Goal: Task Accomplishment & Management: Complete application form

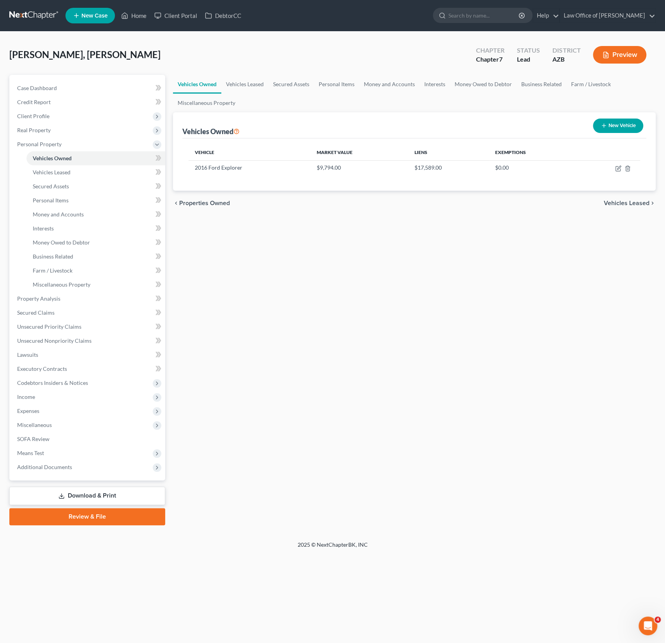
click at [130, 32] on div "Matthew, Megan Upgraded Chapter Chapter 7 Status Lead District AZB Preview Peti…" at bounding box center [332, 286] width 665 height 509
click at [137, 11] on link "Home" at bounding box center [133, 16] width 33 height 14
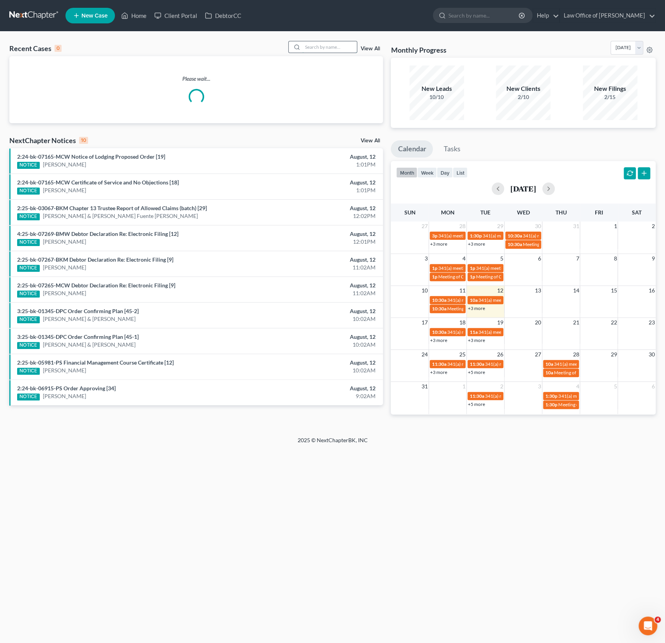
click at [319, 46] on input "search" at bounding box center [330, 46] width 55 height 11
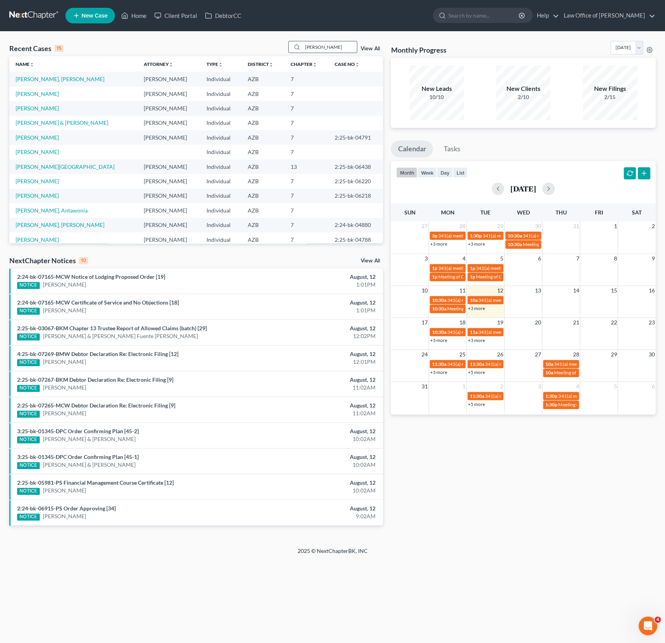
type input "Piwinski"
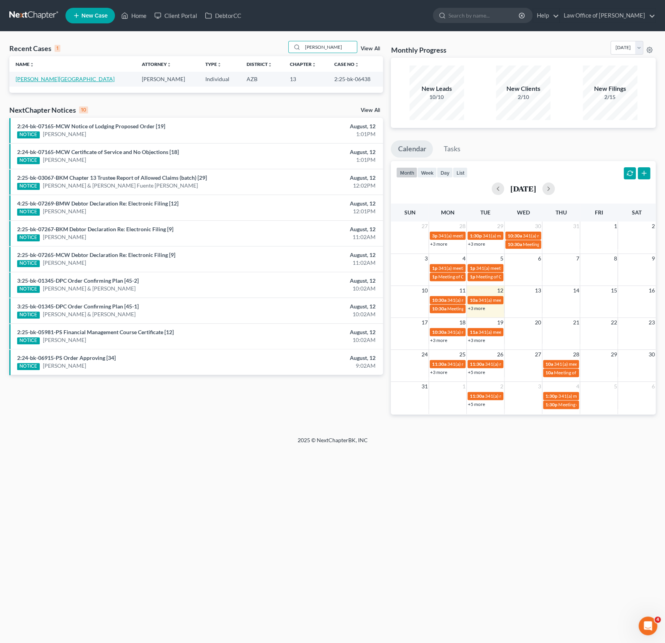
click at [39, 82] on link "[PERSON_NAME][GEOGRAPHIC_DATA]" at bounding box center [65, 79] width 99 height 7
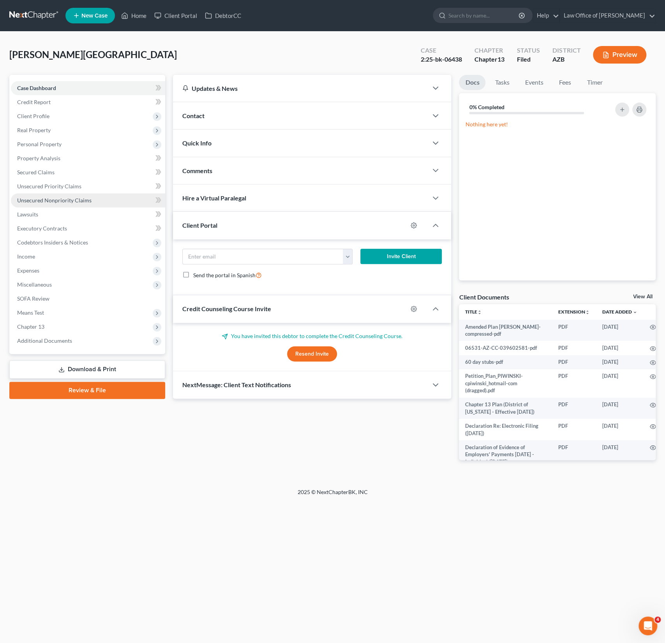
click at [57, 199] on span "Unsecured Nonpriority Claims" at bounding box center [54, 200] width 74 height 7
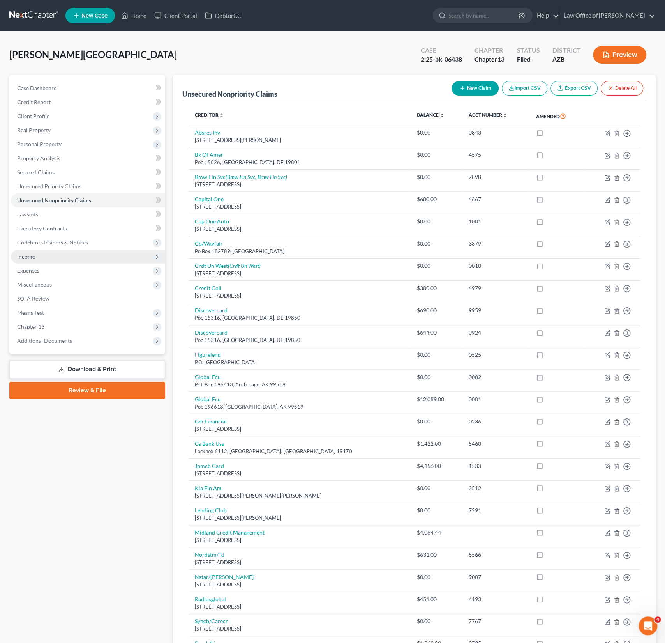
click at [26, 258] on span "Income" at bounding box center [26, 256] width 18 height 7
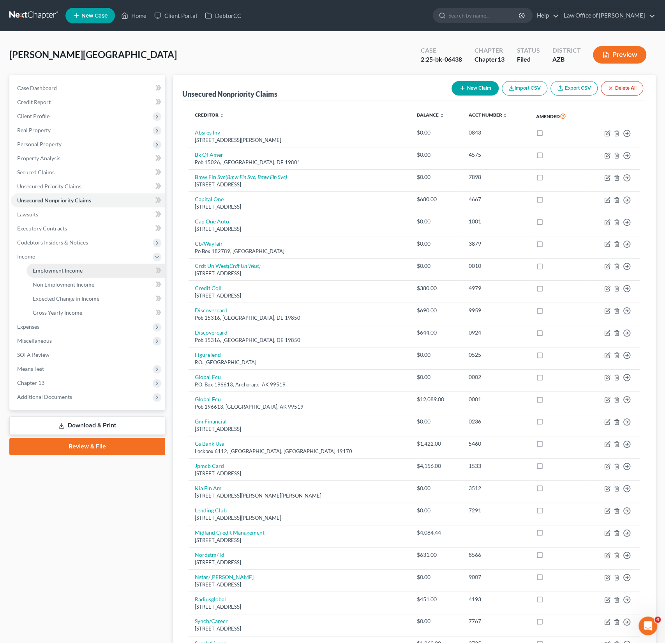
click at [50, 269] on span "Employment Income" at bounding box center [58, 270] width 50 height 7
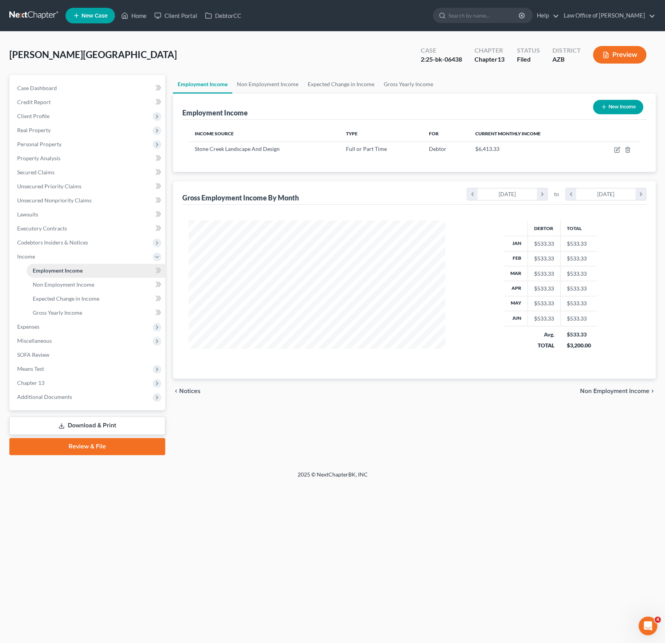
scroll to position [139, 273]
click at [615, 151] on icon "button" at bounding box center [617, 150] width 5 height 5
select select "0"
select select "3"
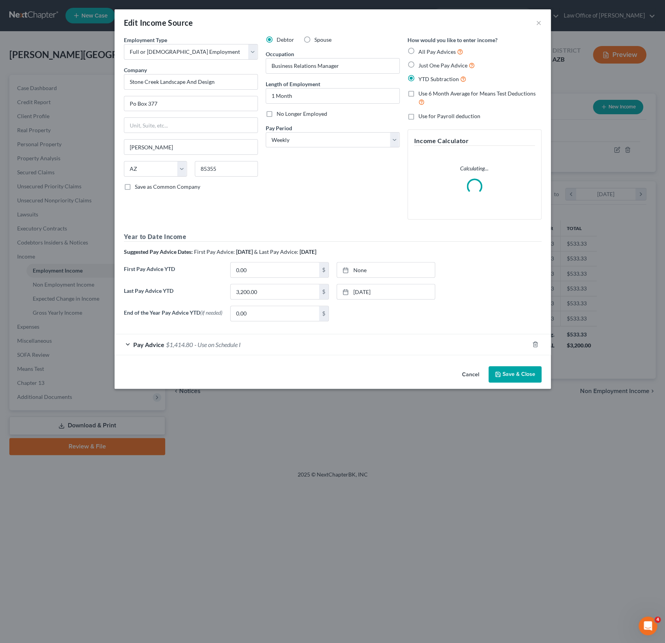
click at [192, 346] on span "$1,414.80" at bounding box center [179, 344] width 27 height 7
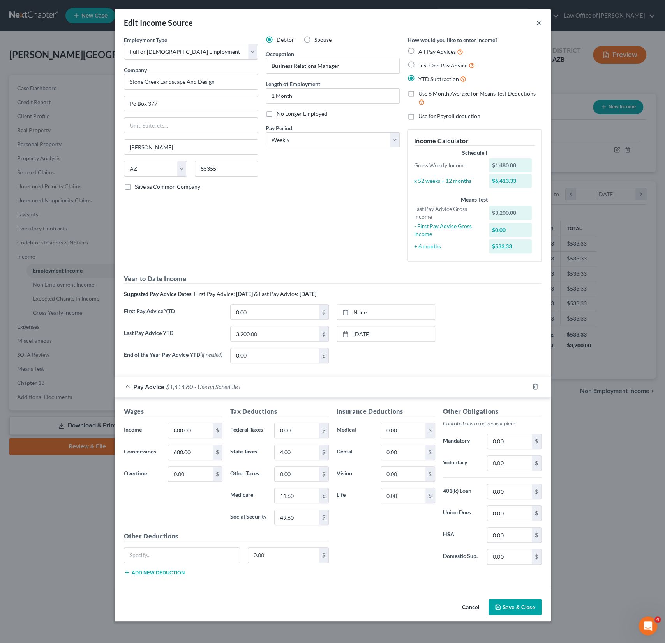
click at [541, 22] on button "×" at bounding box center [538, 22] width 5 height 9
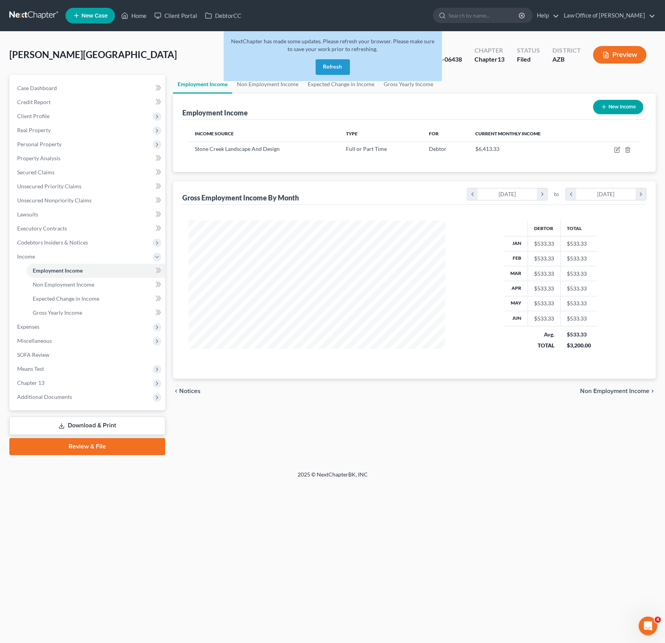
click at [333, 66] on button "Refresh" at bounding box center [333, 67] width 34 height 16
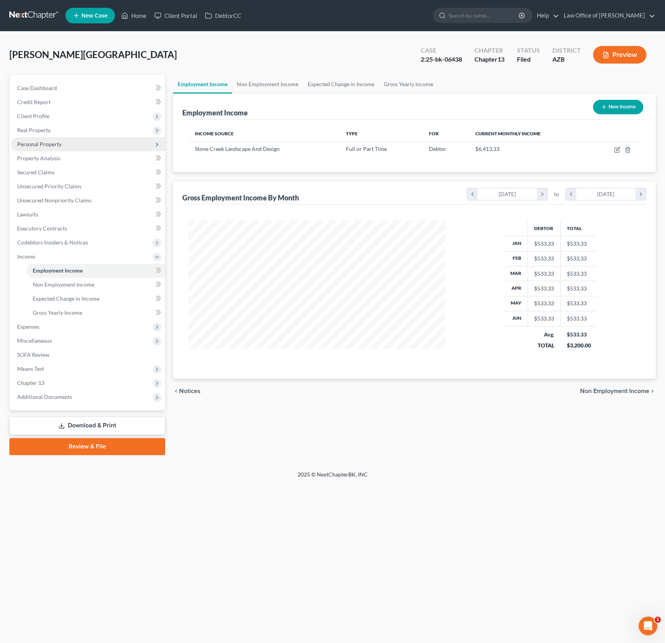
click at [51, 142] on span "Personal Property" at bounding box center [39, 144] width 44 height 7
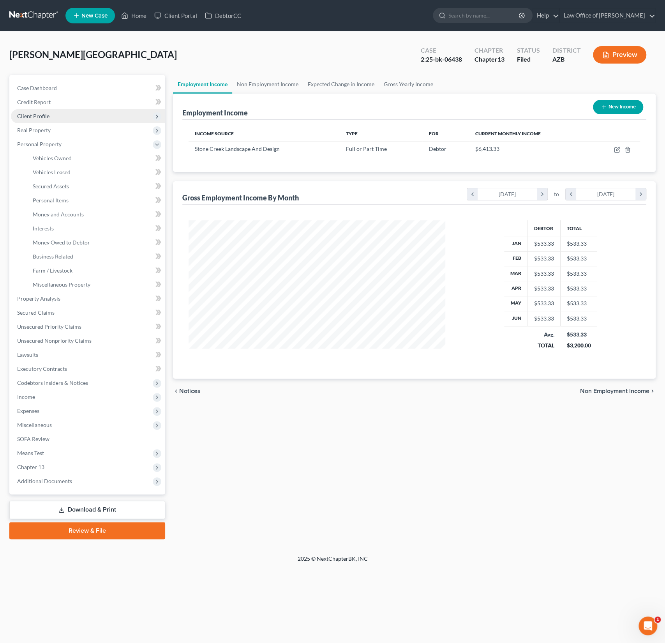
click at [42, 118] on span "Client Profile" at bounding box center [33, 116] width 32 height 7
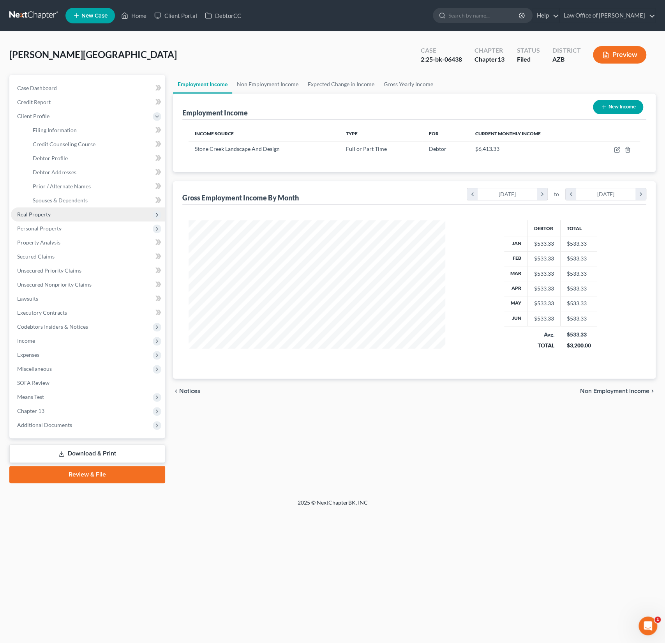
click at [43, 216] on span "Real Property" at bounding box center [34, 214] width 34 height 7
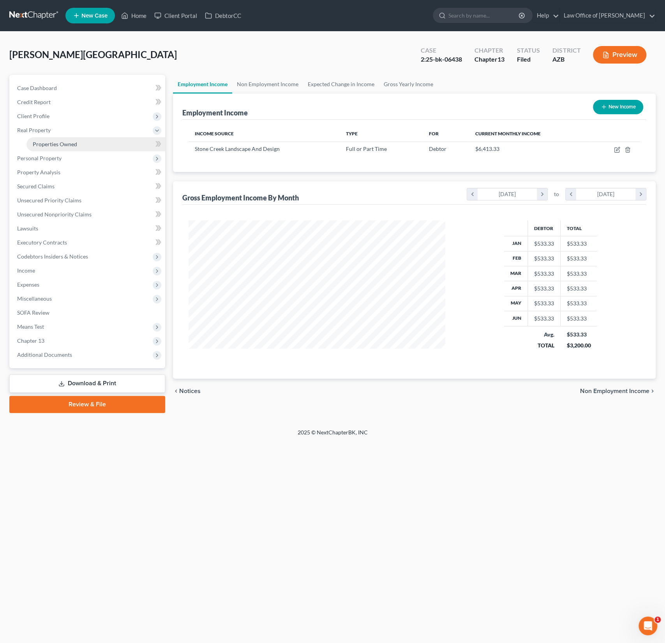
click at [49, 141] on span "Properties Owned" at bounding box center [55, 144] width 44 height 7
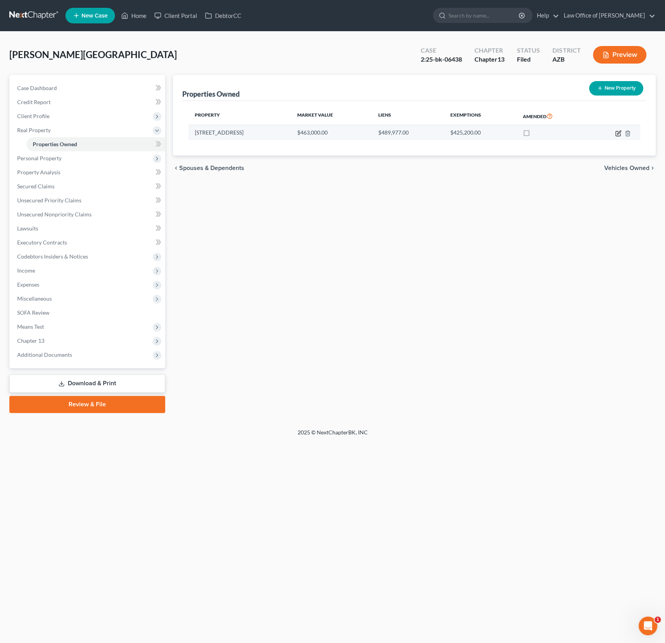
click at [620, 132] on icon "button" at bounding box center [619, 133] width 6 height 6
select select "3"
select select "0"
select select "4"
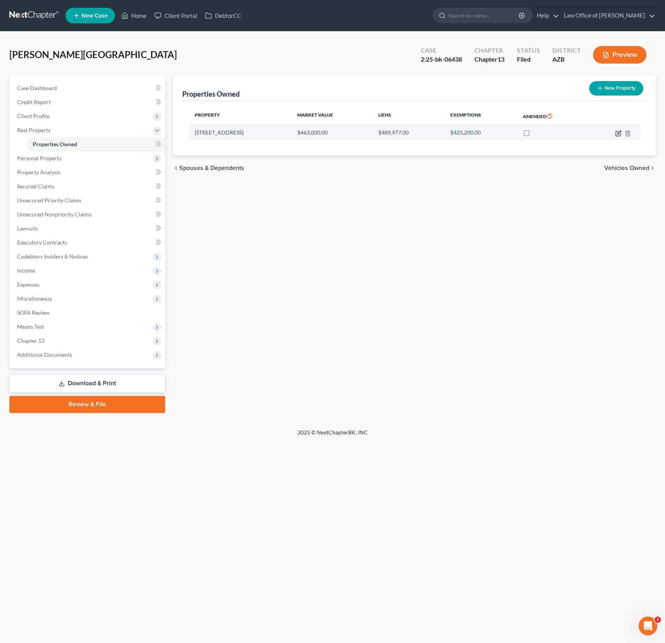
select select "0"
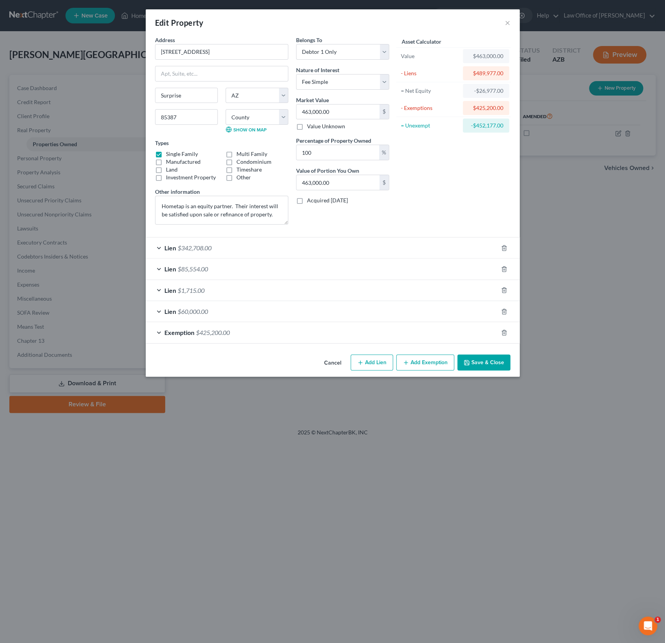
click at [262, 251] on div "Lien $342,708.00" at bounding box center [322, 247] width 352 height 21
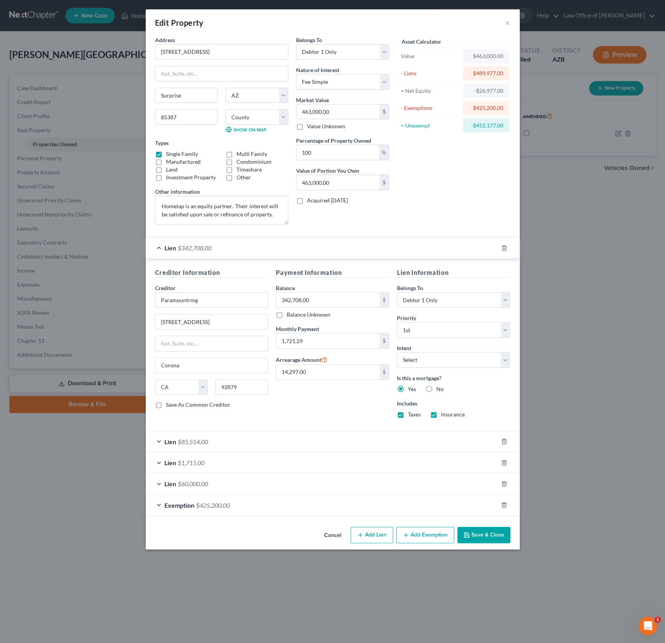
click at [264, 441] on div "Lien $85,554.00" at bounding box center [322, 441] width 352 height 21
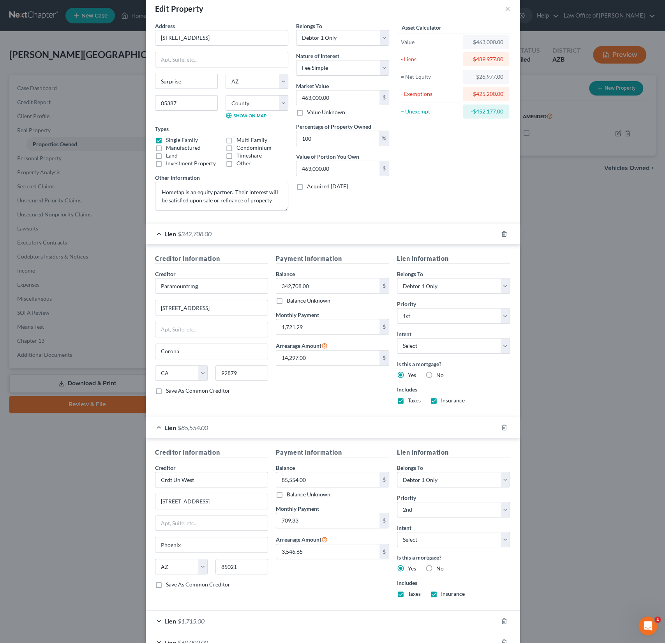
scroll to position [84, 0]
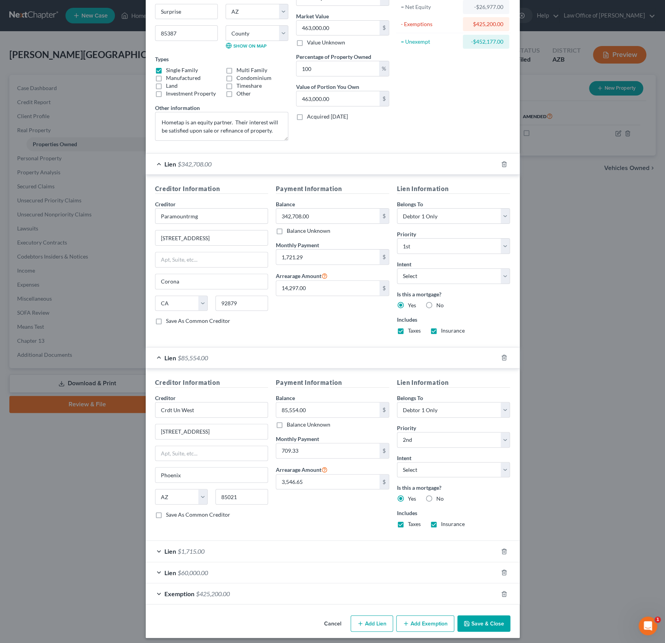
click at [244, 545] on div "Lien $1,715.00" at bounding box center [322, 551] width 352 height 21
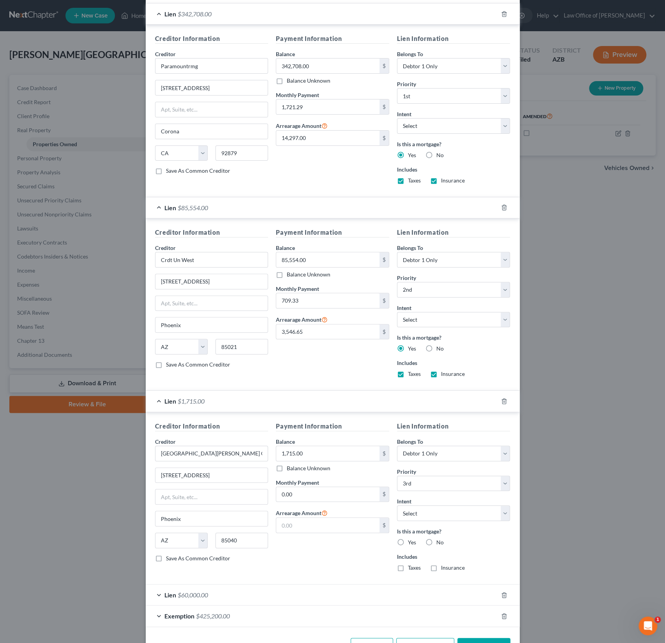
scroll to position [255, 0]
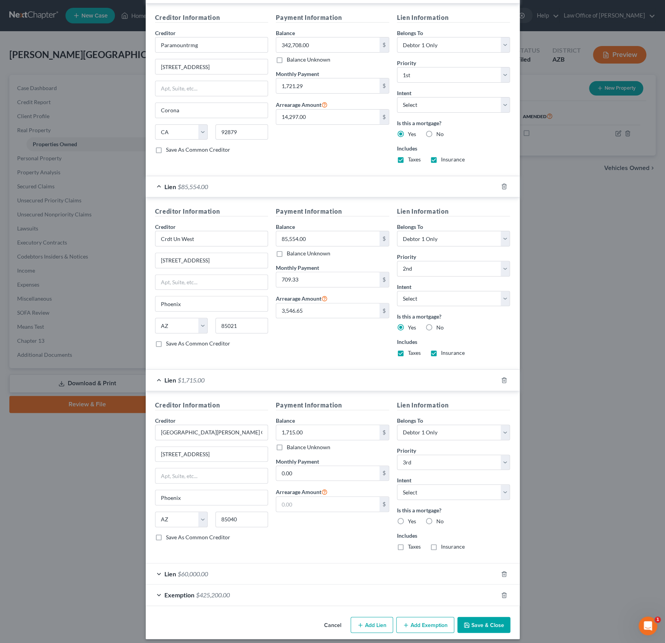
click at [241, 563] on div "Lien $60,000.00" at bounding box center [322, 573] width 352 height 21
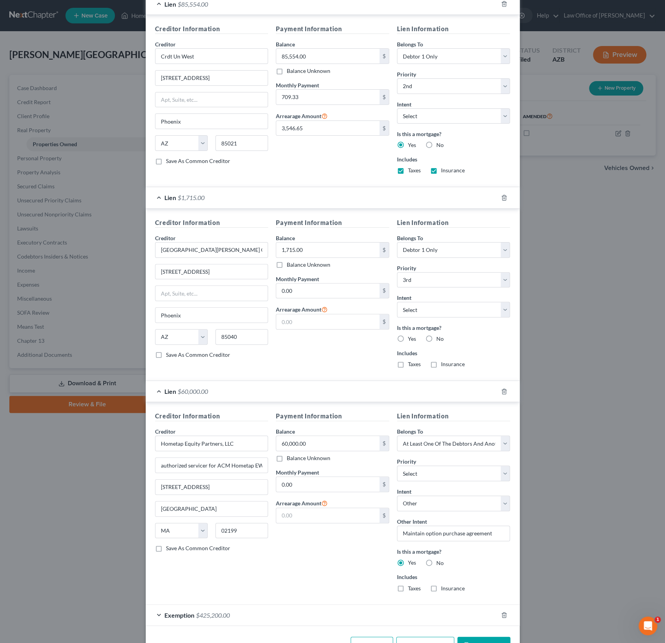
scroll to position [456, 0]
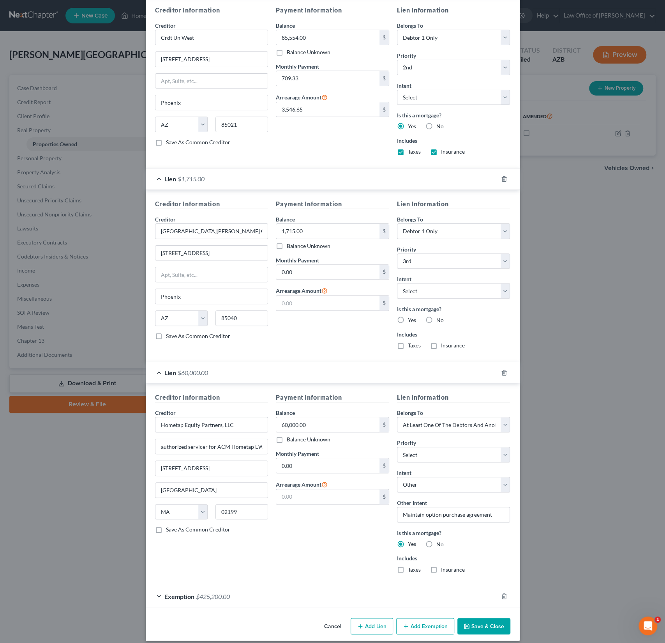
click at [234, 591] on div "Exemption $425,200.00" at bounding box center [322, 596] width 352 height 21
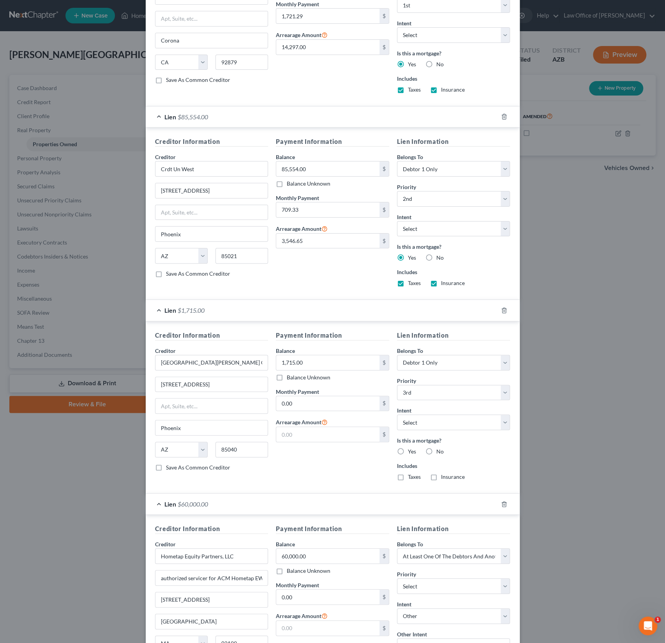
scroll to position [296, 0]
